Goal: Task Accomplishment & Management: Use online tool/utility

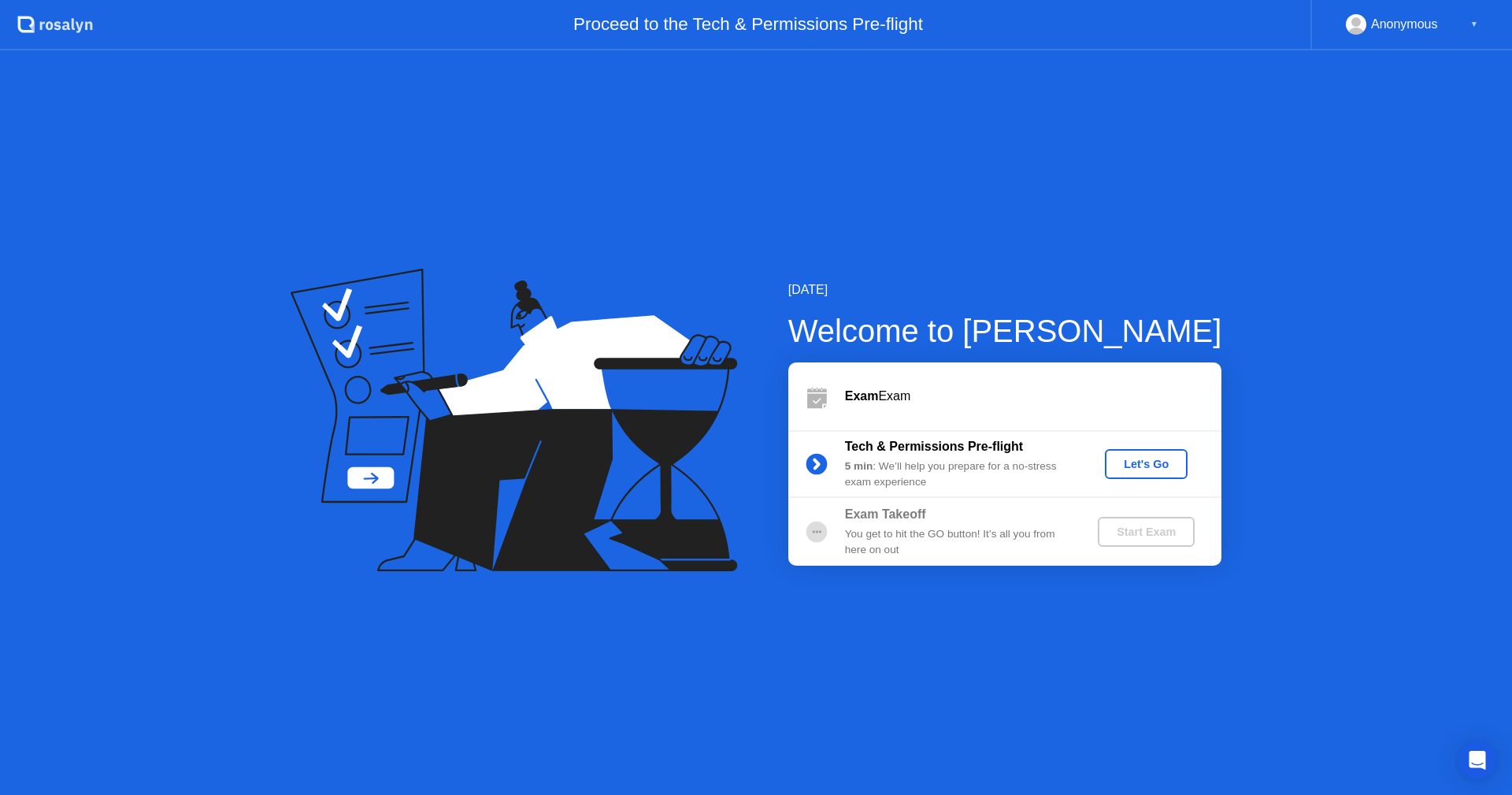
click at [1136, 461] on div "Let's Go" at bounding box center [1146, 463] width 70 height 13
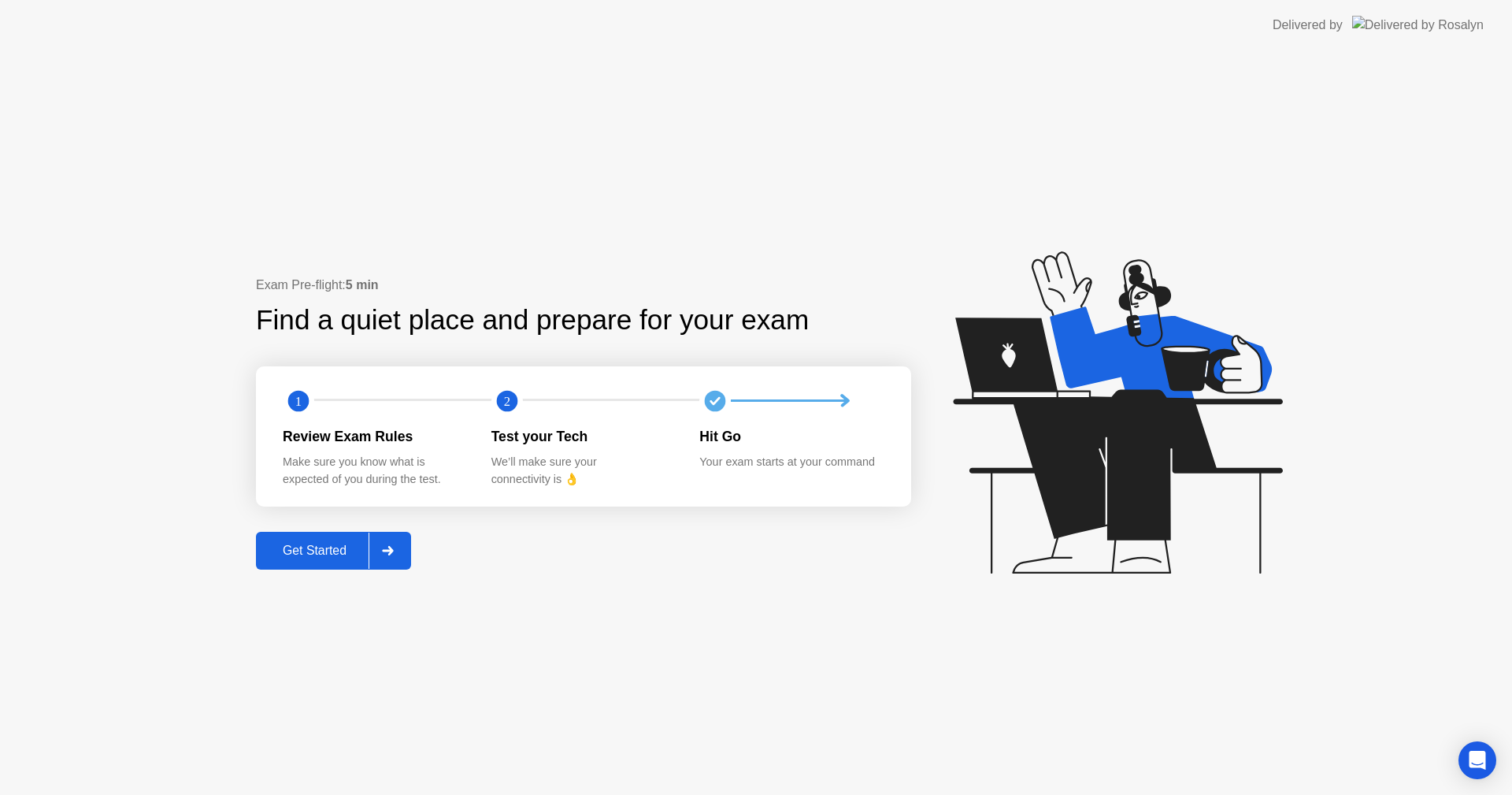
click at [334, 554] on div "Get Started" at bounding box center [314, 550] width 108 height 14
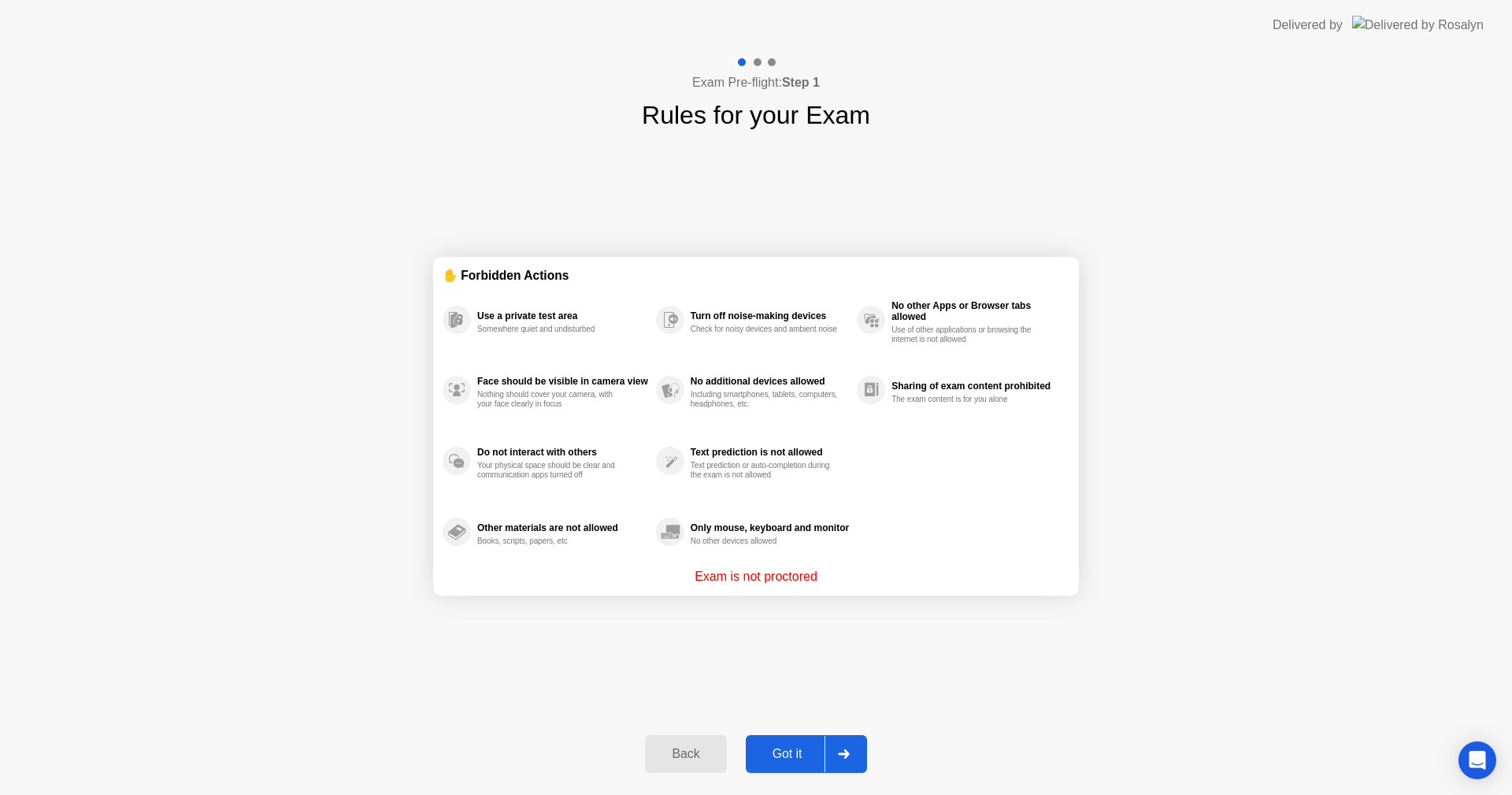
click at [816, 747] on div "Got it" at bounding box center [788, 754] width 74 height 14
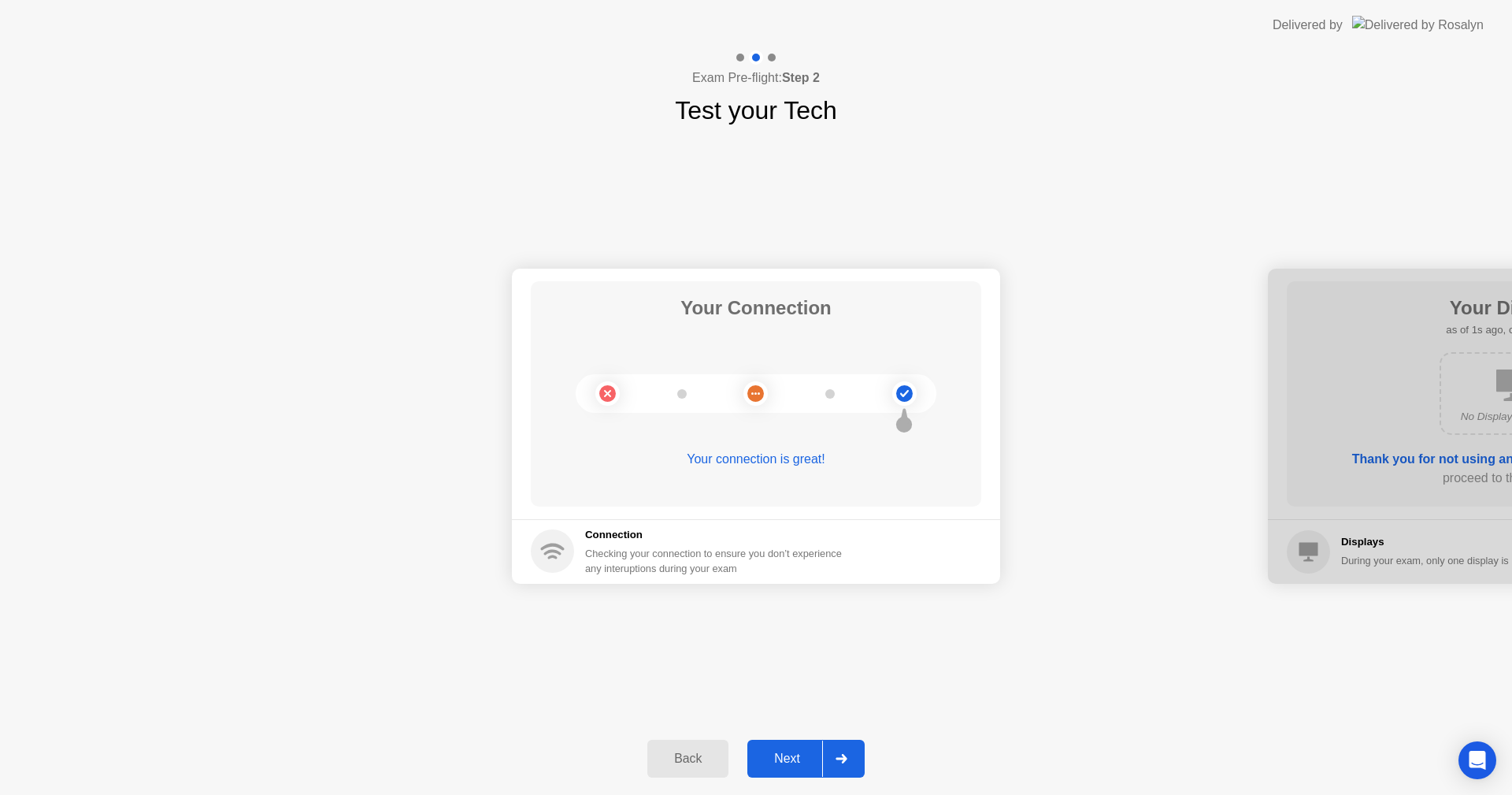
click at [813, 753] on div "Next" at bounding box center [787, 759] width 70 height 14
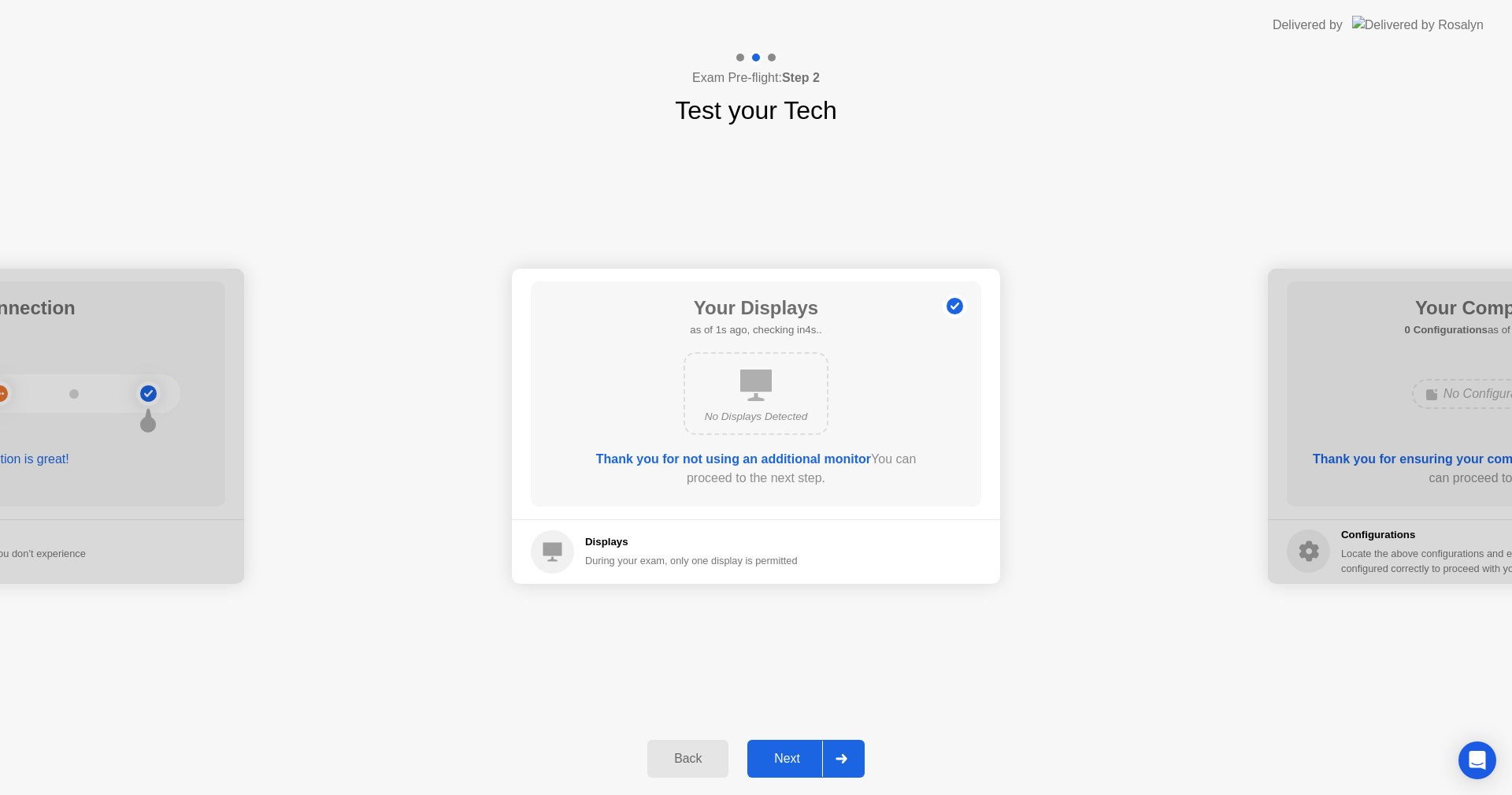
click at [813, 753] on div "Next" at bounding box center [787, 759] width 70 height 14
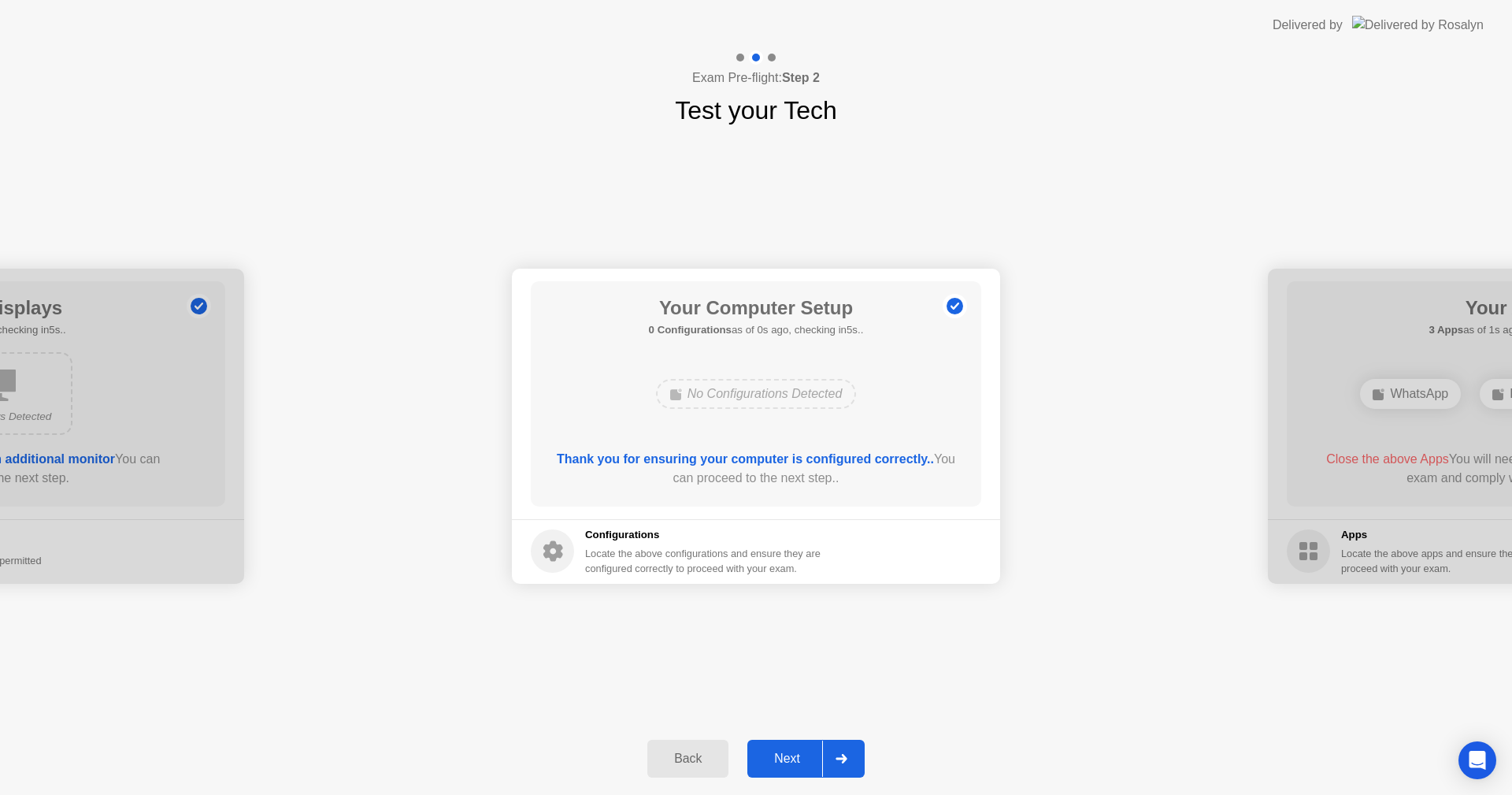
click at [813, 753] on div "Next" at bounding box center [787, 759] width 70 height 14
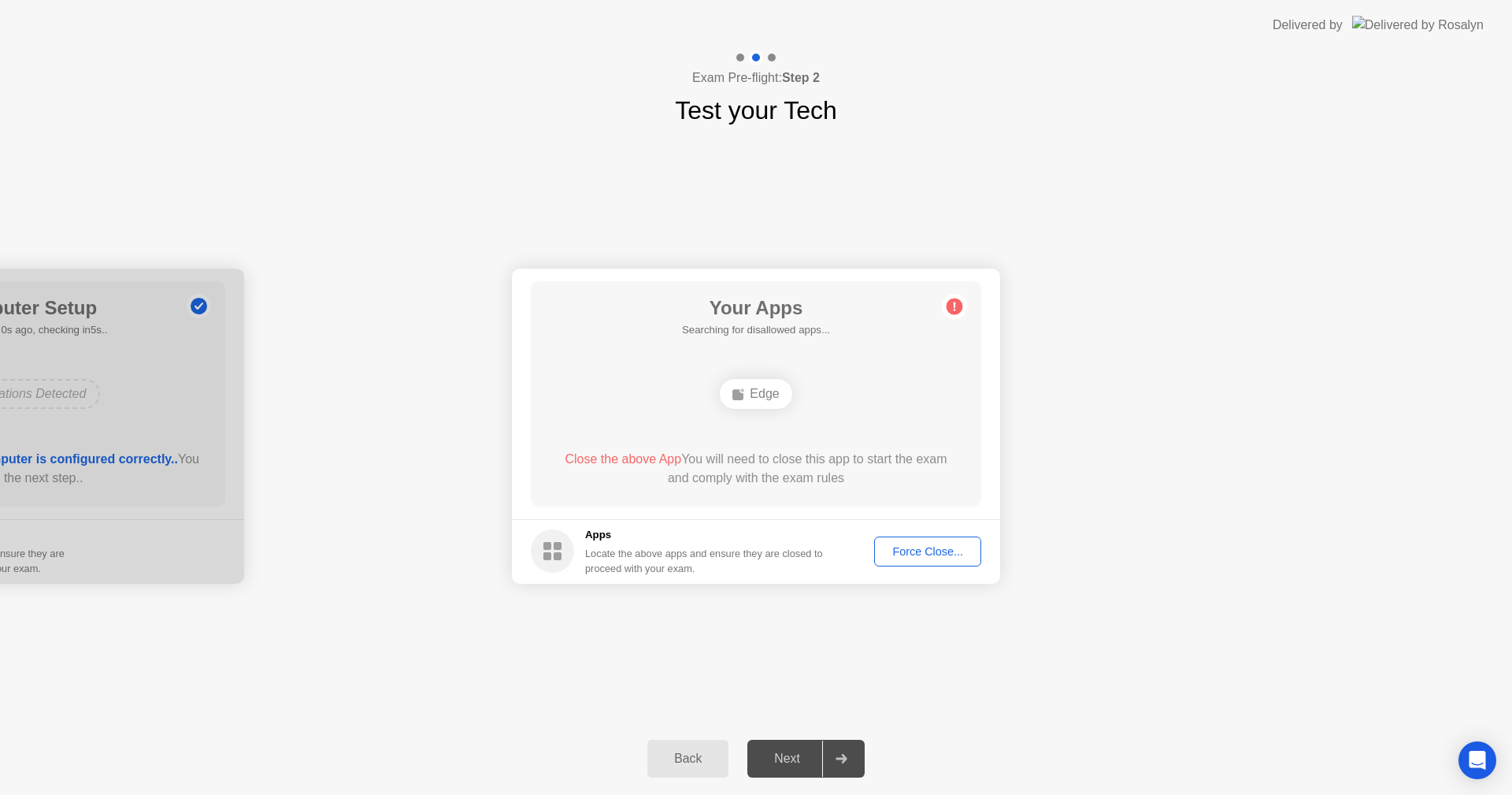
drag, startPoint x: 916, startPoint y: 606, endPoint x: 911, endPoint y: 632, distance: 26.5
click at [916, 625] on div "Your Connection Your connection is great! Connection Checking your connection t…" at bounding box center [756, 426] width 1512 height 593
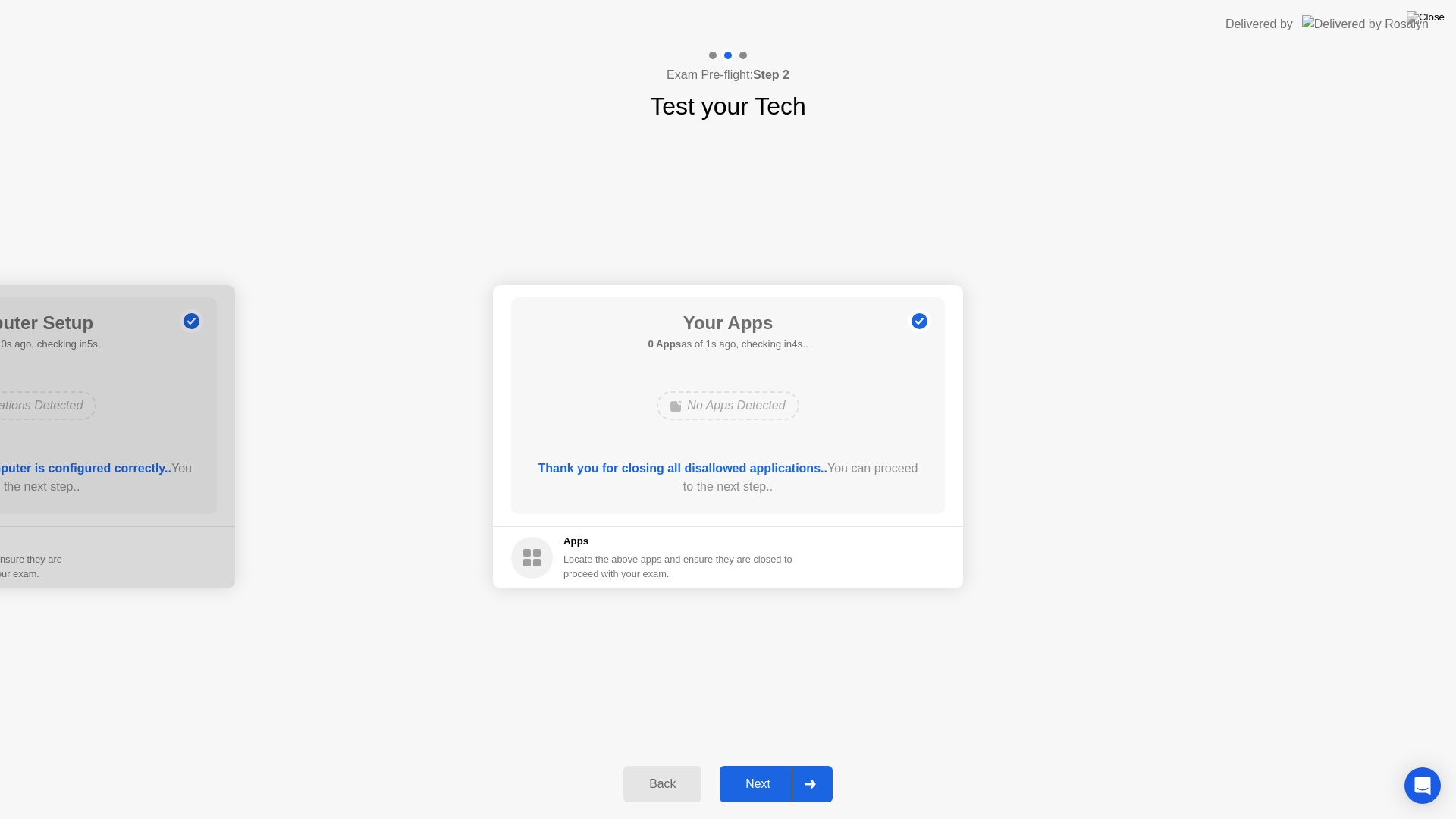
click at [776, 764] on div "Next" at bounding box center [758, 784] width 68 height 13
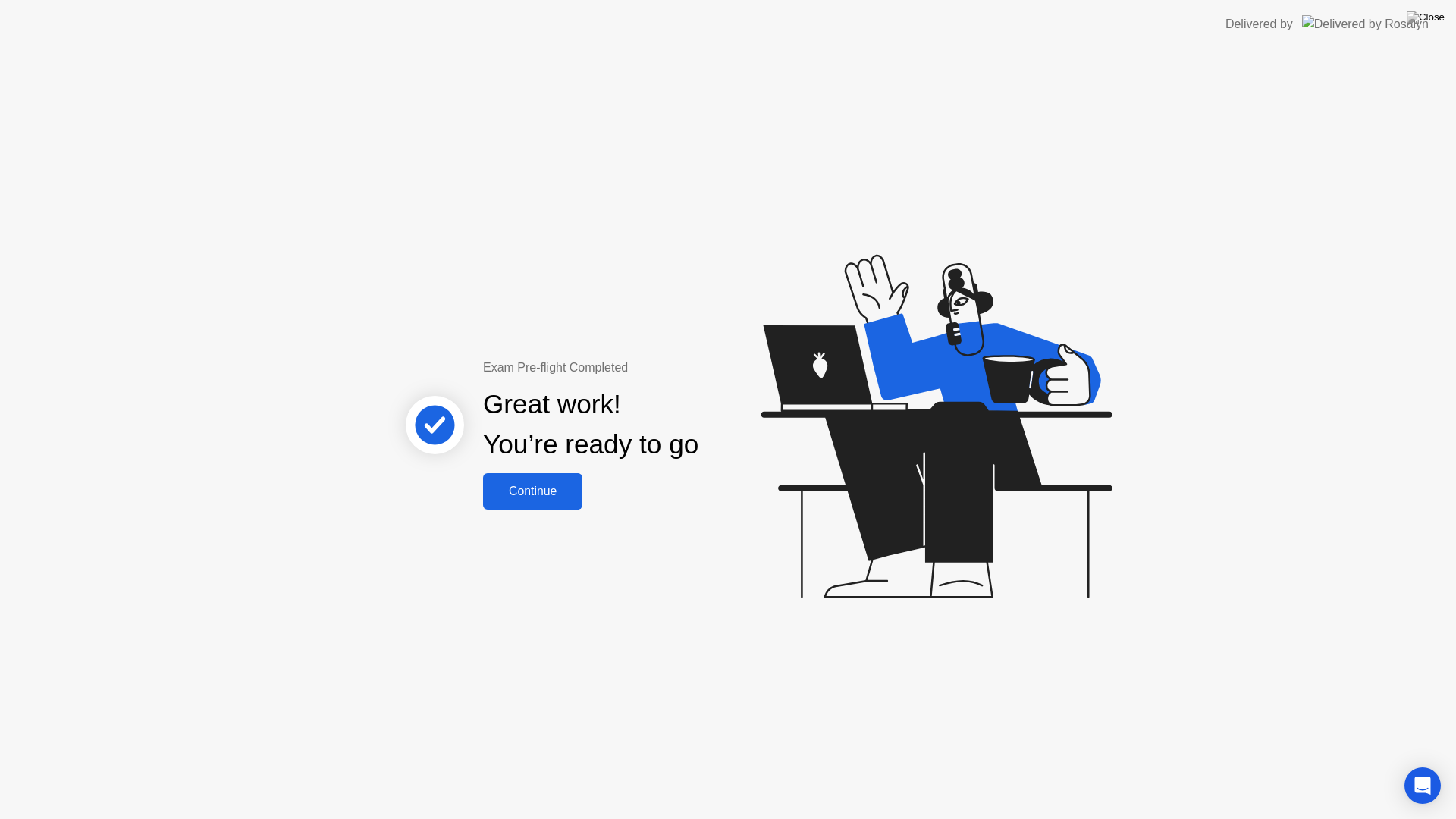
click at [527, 495] on div "Continue" at bounding box center [532, 491] width 90 height 13
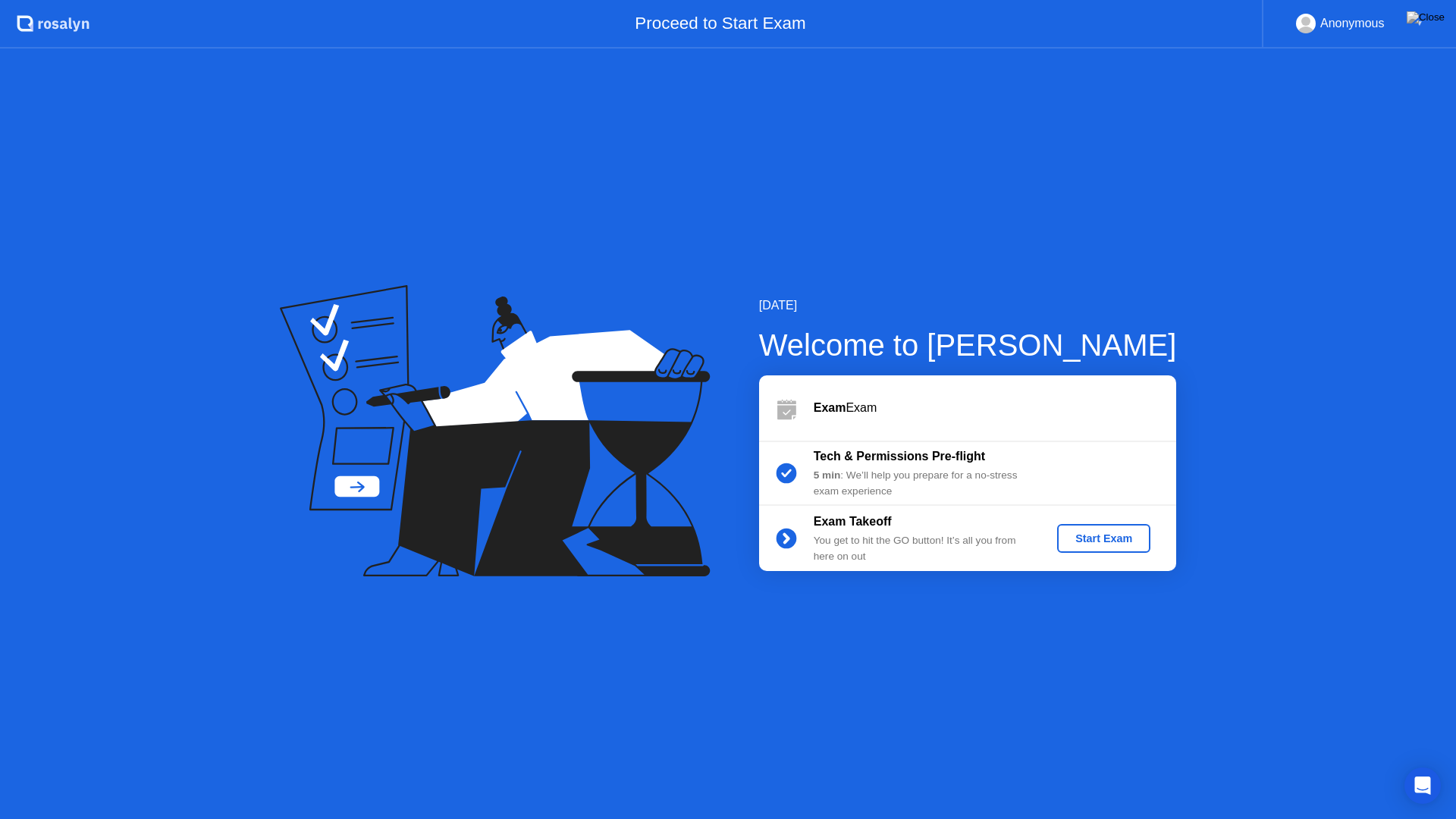
click at [1109, 543] on div "Start Exam" at bounding box center [1104, 538] width 81 height 12
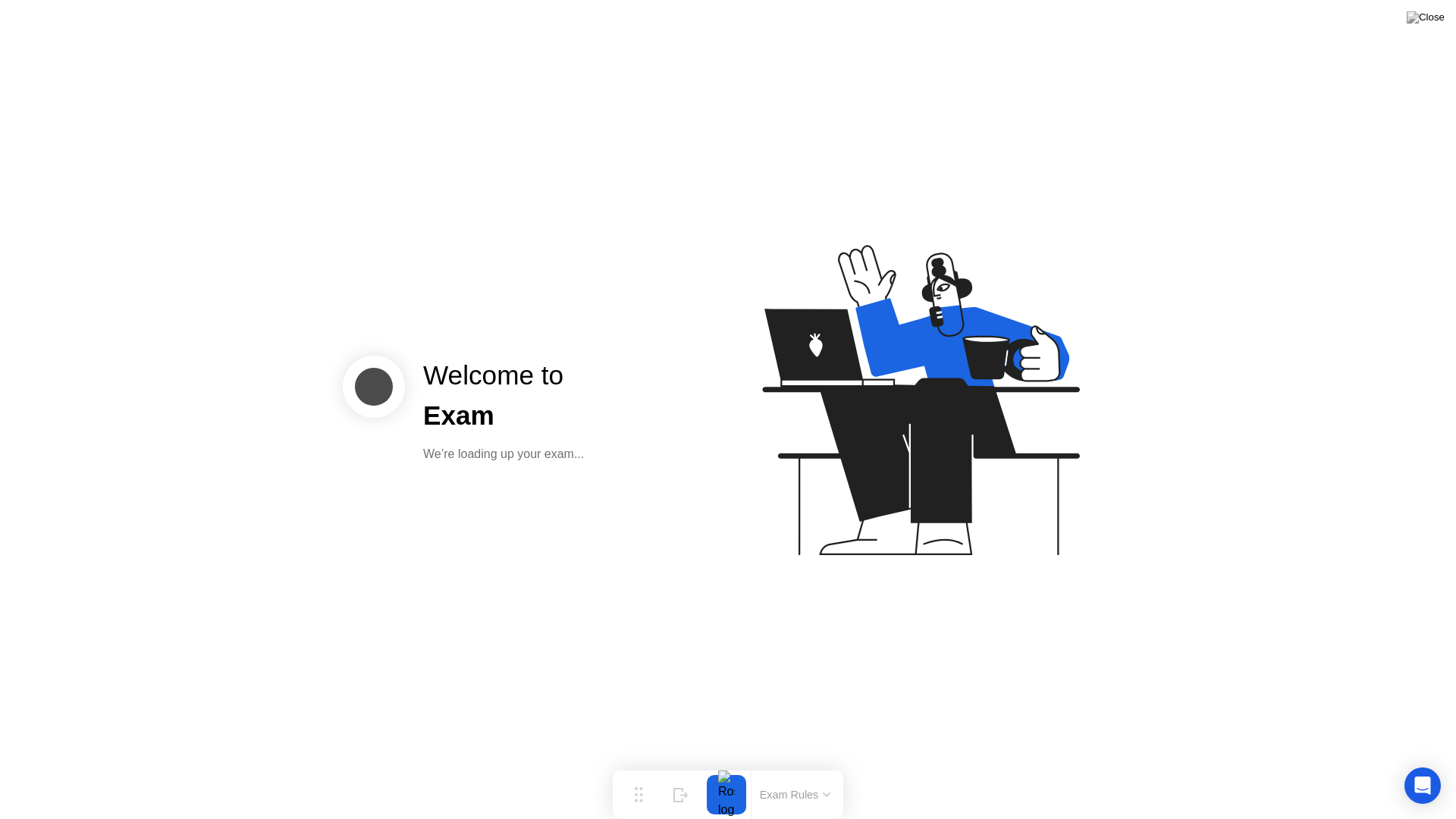
click at [824, 539] on icon at bounding box center [917, 407] width 391 height 388
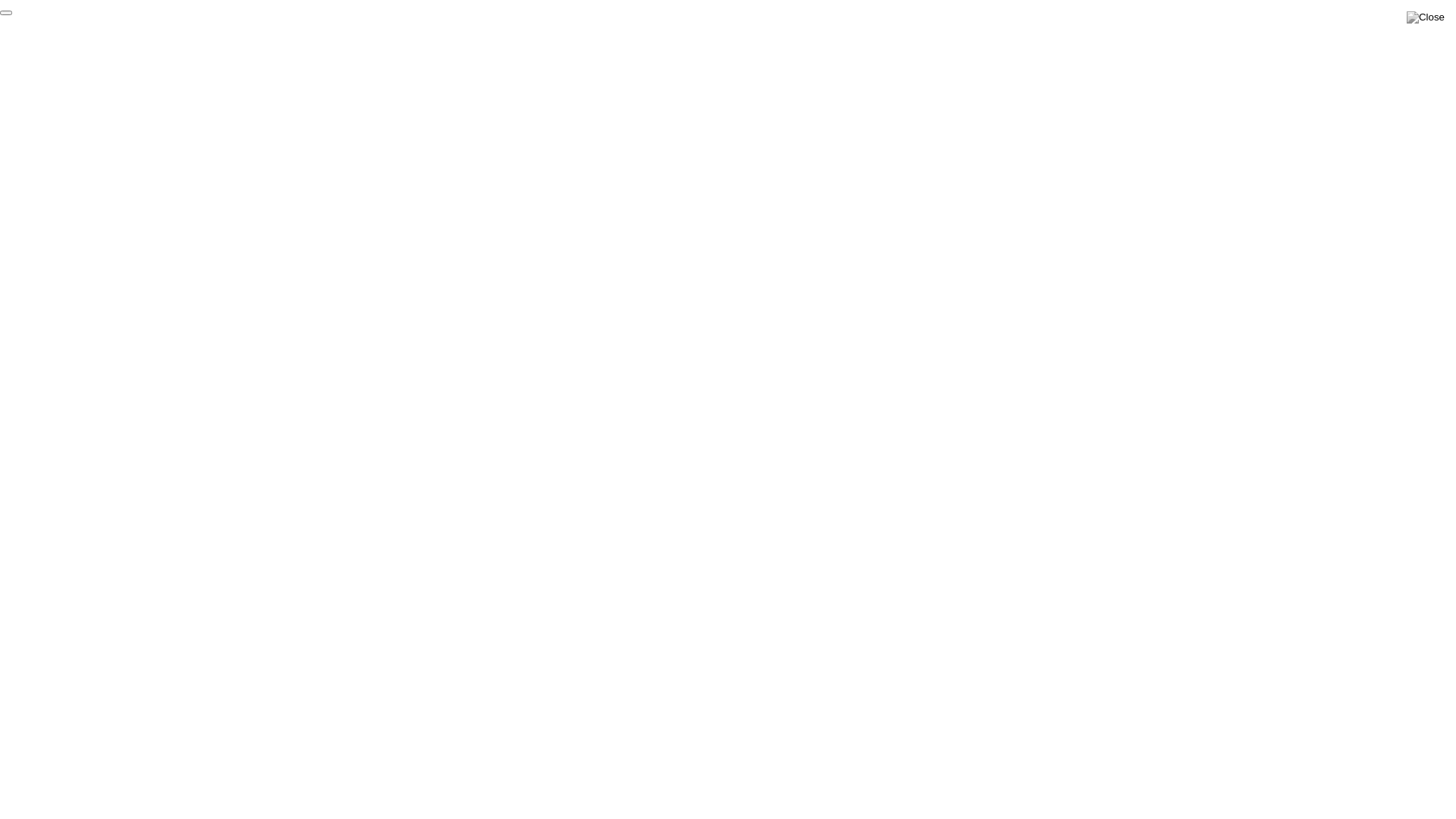
click div "End Proctoring Session"
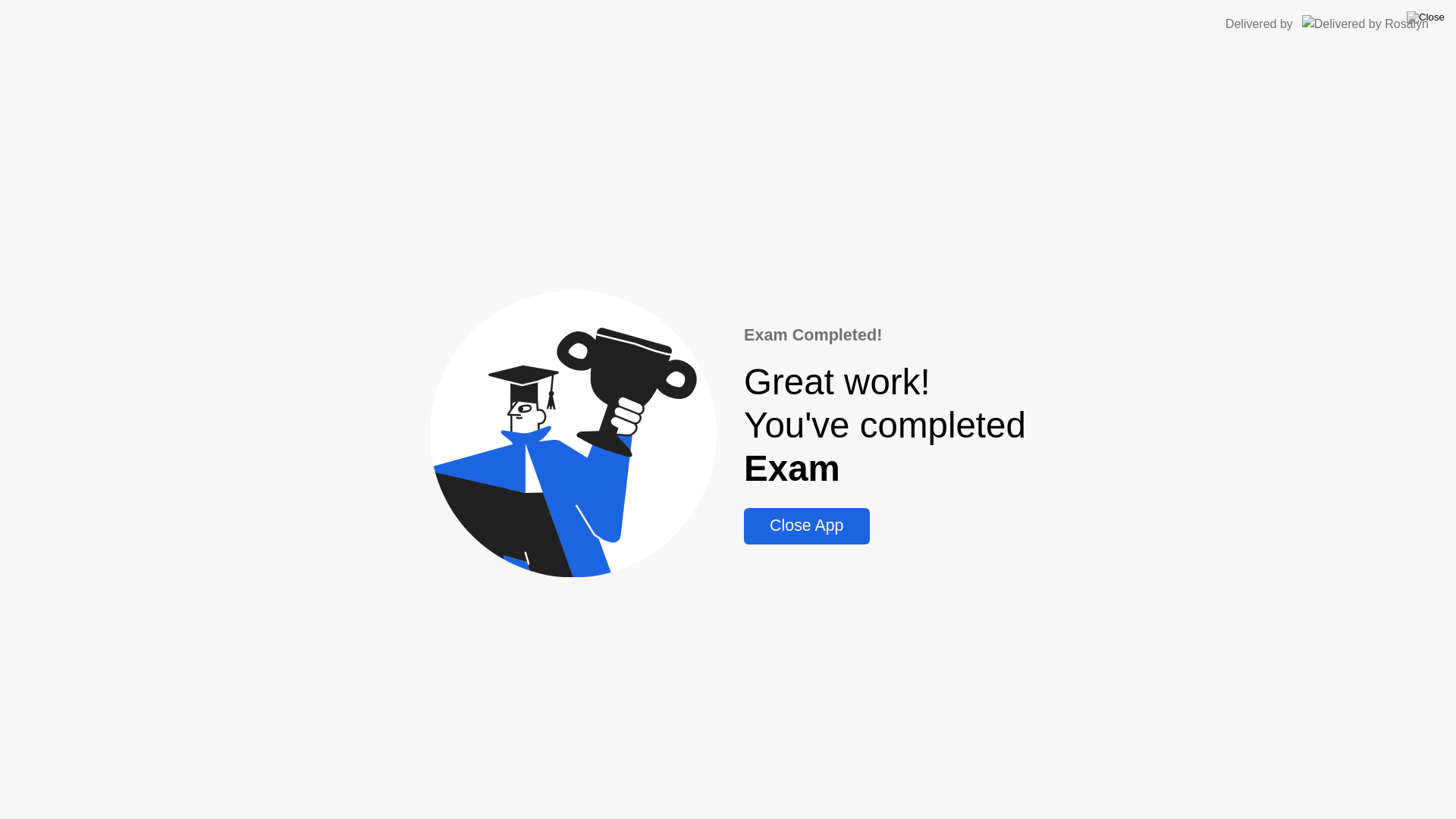
click at [801, 531] on div "Close App" at bounding box center [806, 526] width 116 height 19
